Goal: Information Seeking & Learning: Learn about a topic

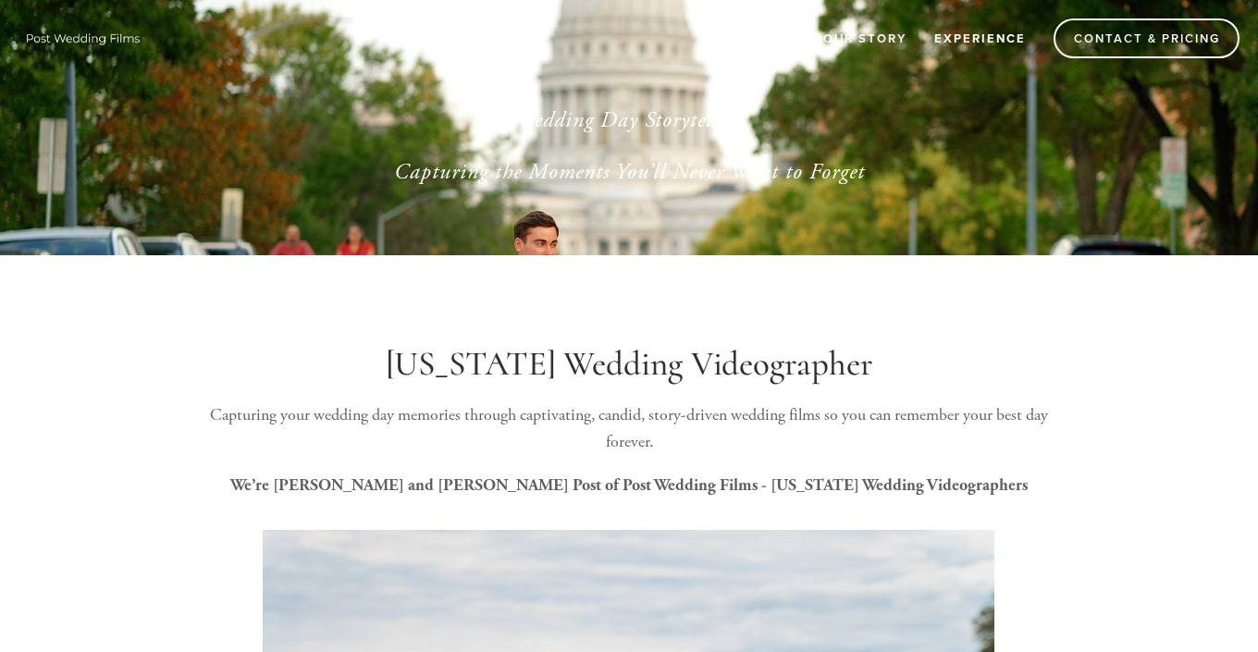
click at [950, 39] on link "Experience" at bounding box center [980, 38] width 116 height 31
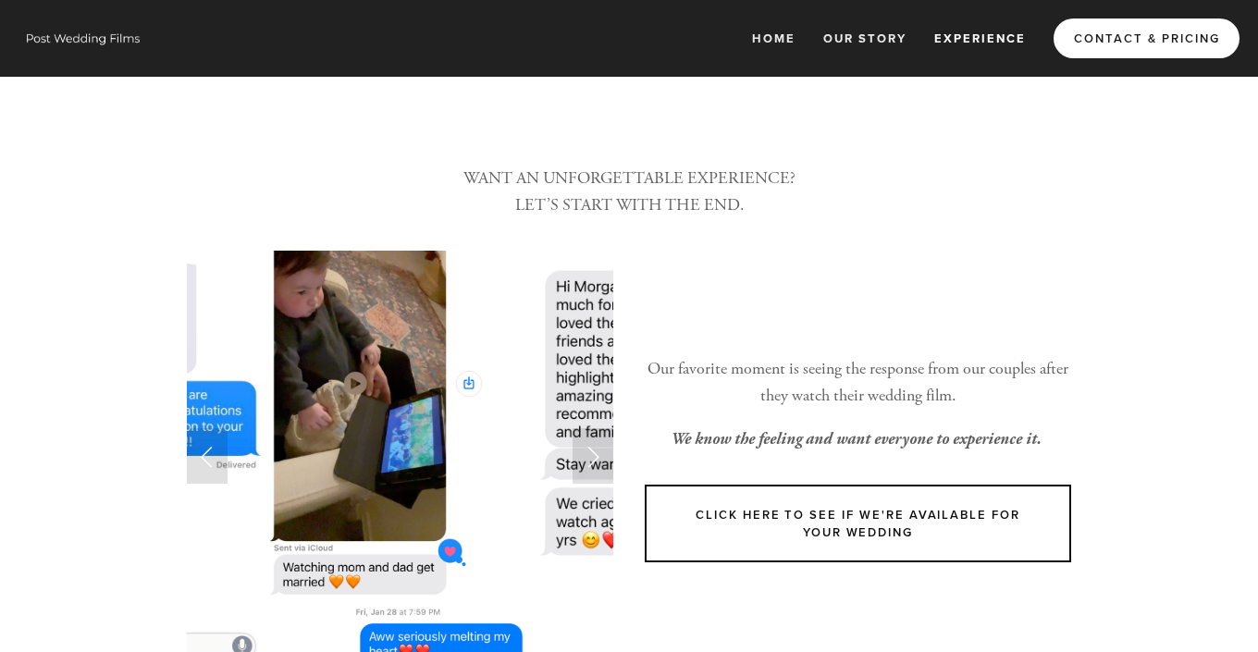
click at [1159, 39] on link "Contact & Pricing" at bounding box center [1146, 38] width 186 height 40
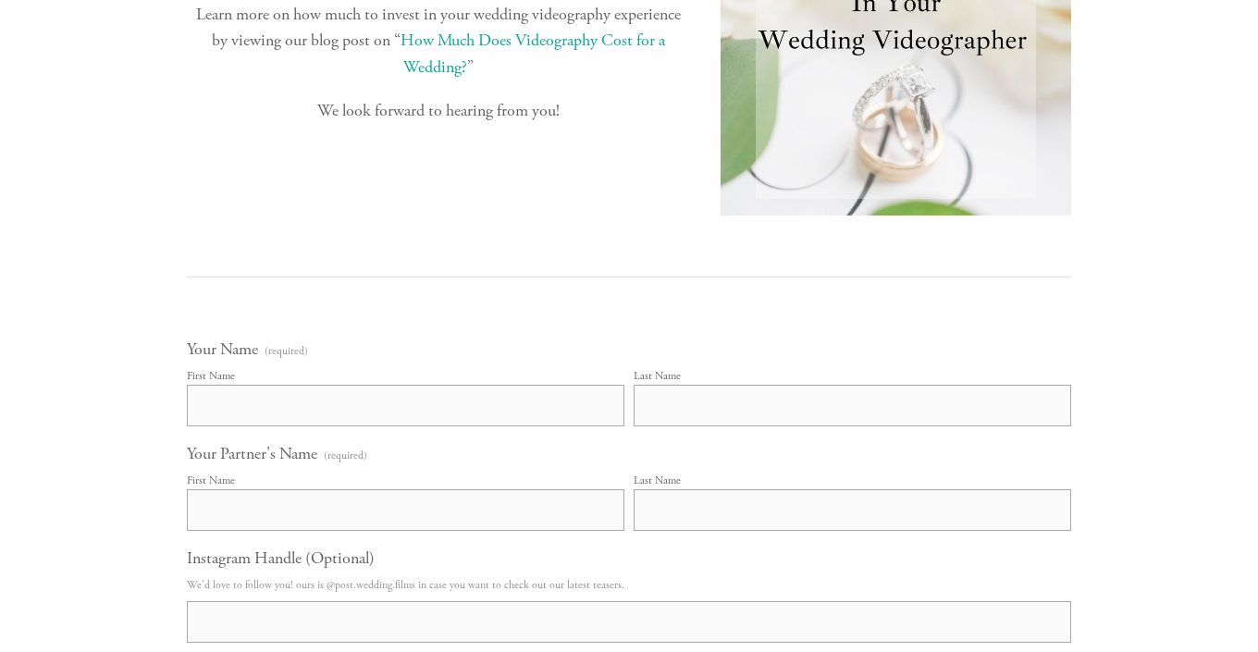
scroll to position [592, 0]
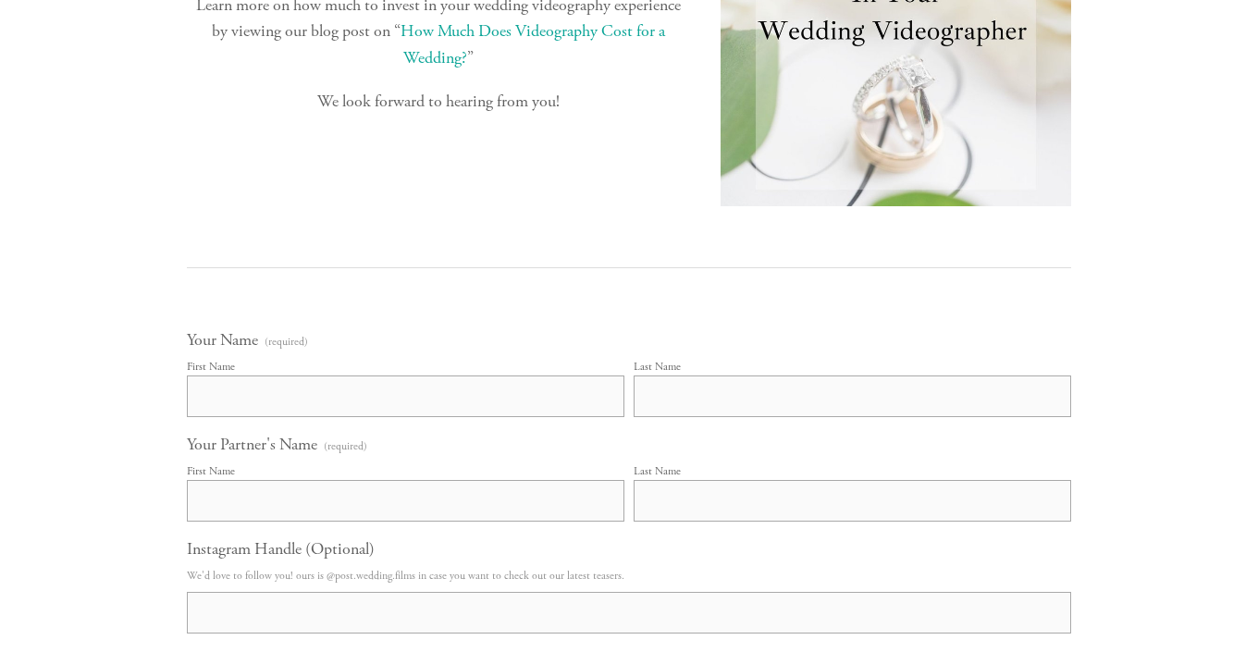
click at [520, 68] on link "How Much Does Videography Cost for a Wedding?" at bounding box center [534, 44] width 268 height 48
